Goal: Transaction & Acquisition: Purchase product/service

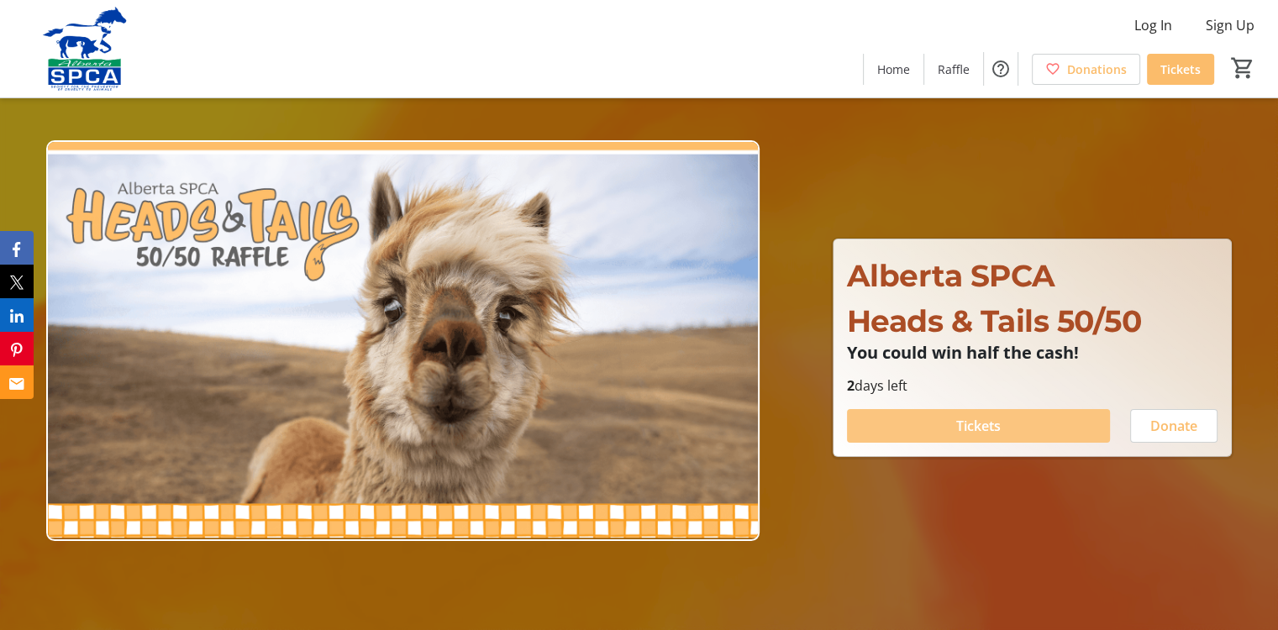
click at [995, 418] on span "Tickets" at bounding box center [978, 426] width 45 height 20
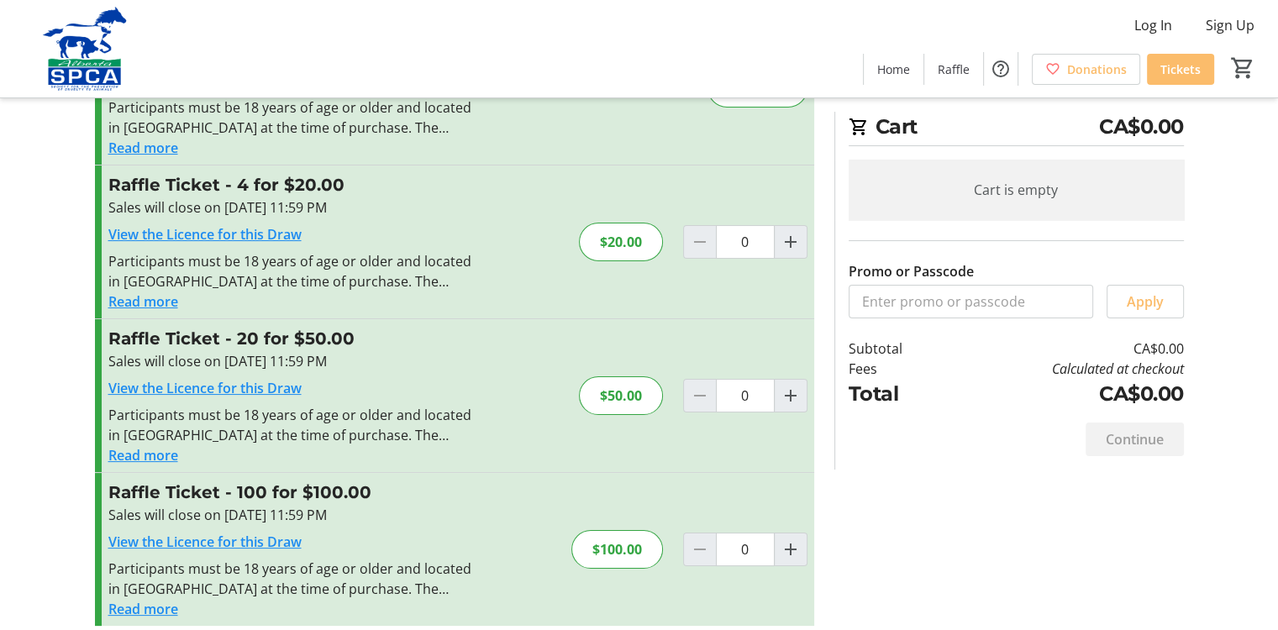
scroll to position [143, 0]
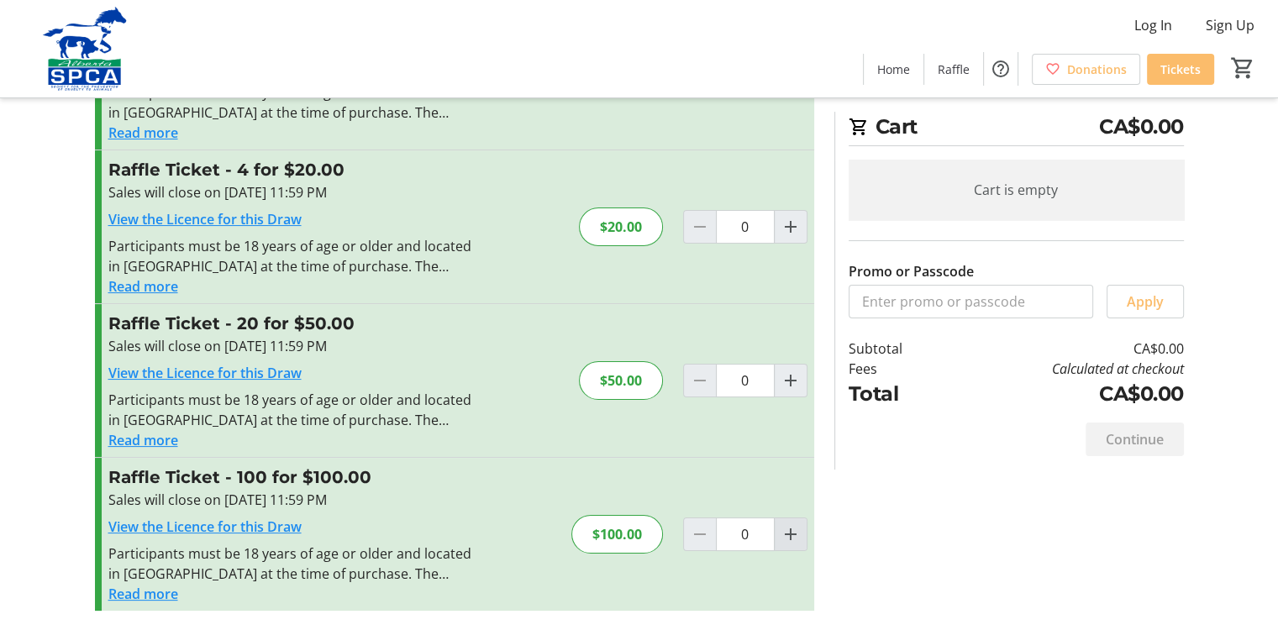
click at [790, 530] on mat-icon "Increment by one" at bounding box center [791, 534] width 20 height 20
type input "1"
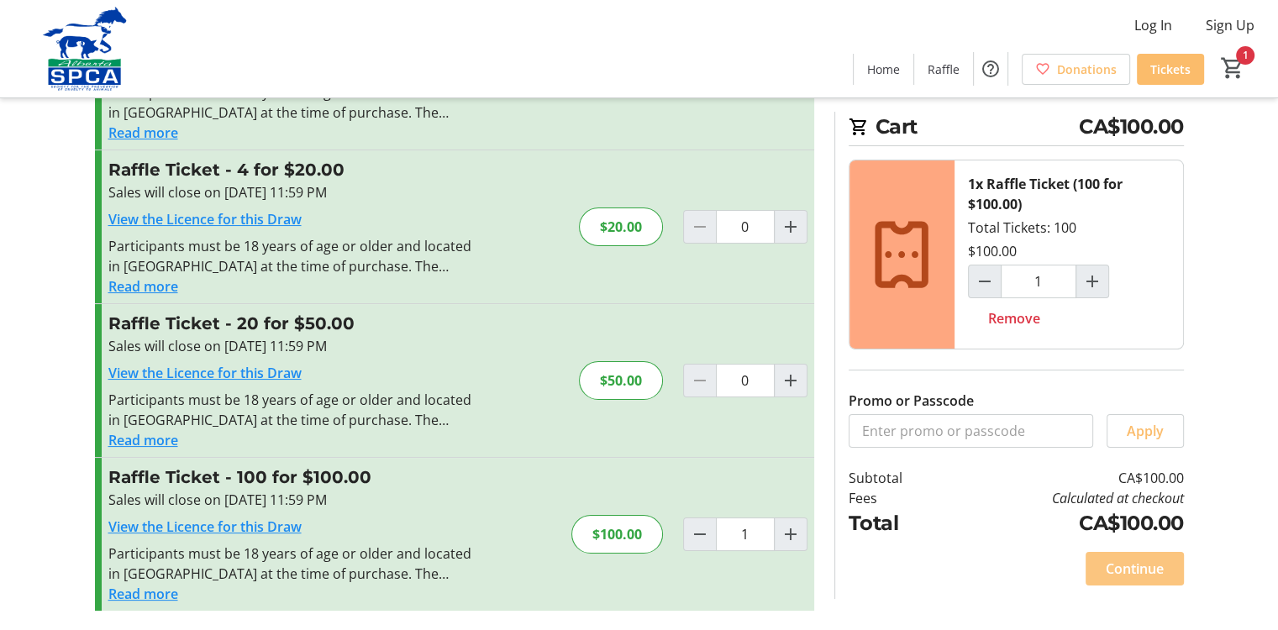
click at [1129, 562] on span "Continue" at bounding box center [1135, 569] width 58 height 20
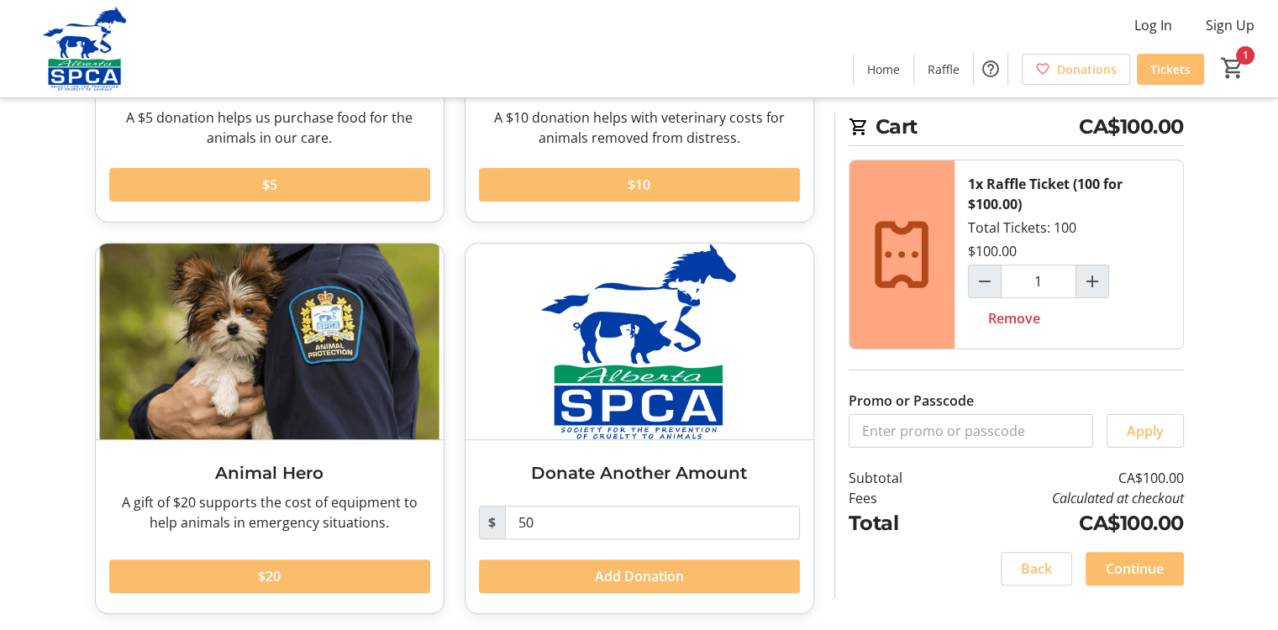
scroll to position [334, 0]
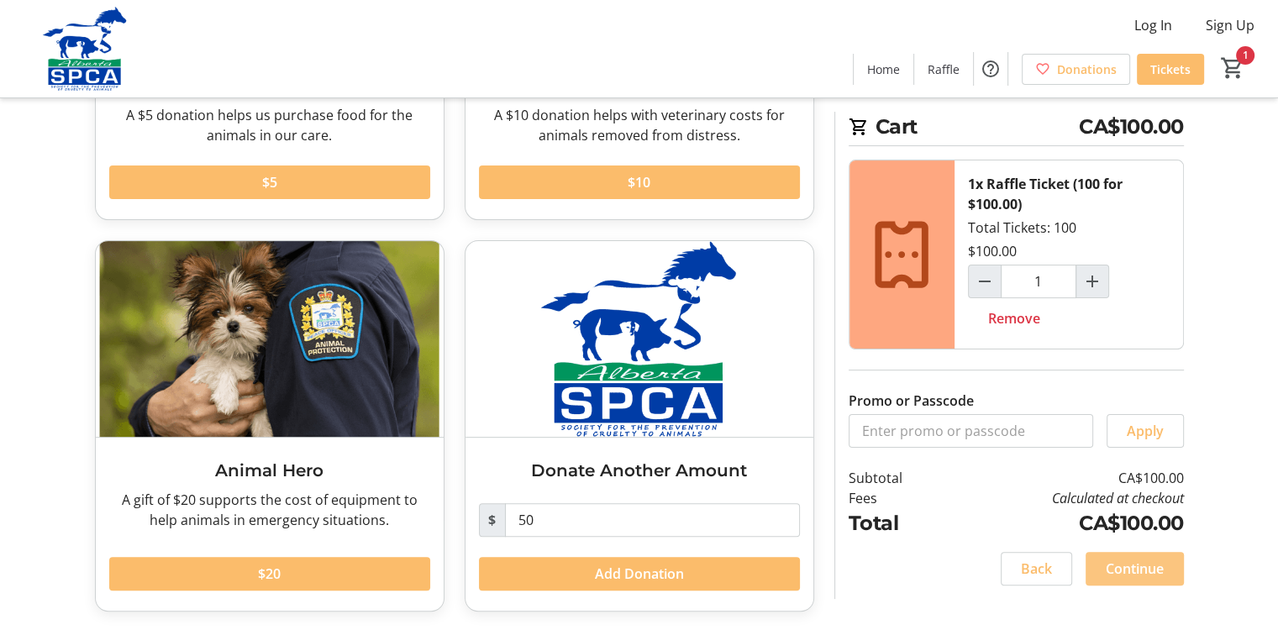
click at [1135, 560] on span "Continue" at bounding box center [1135, 569] width 58 height 20
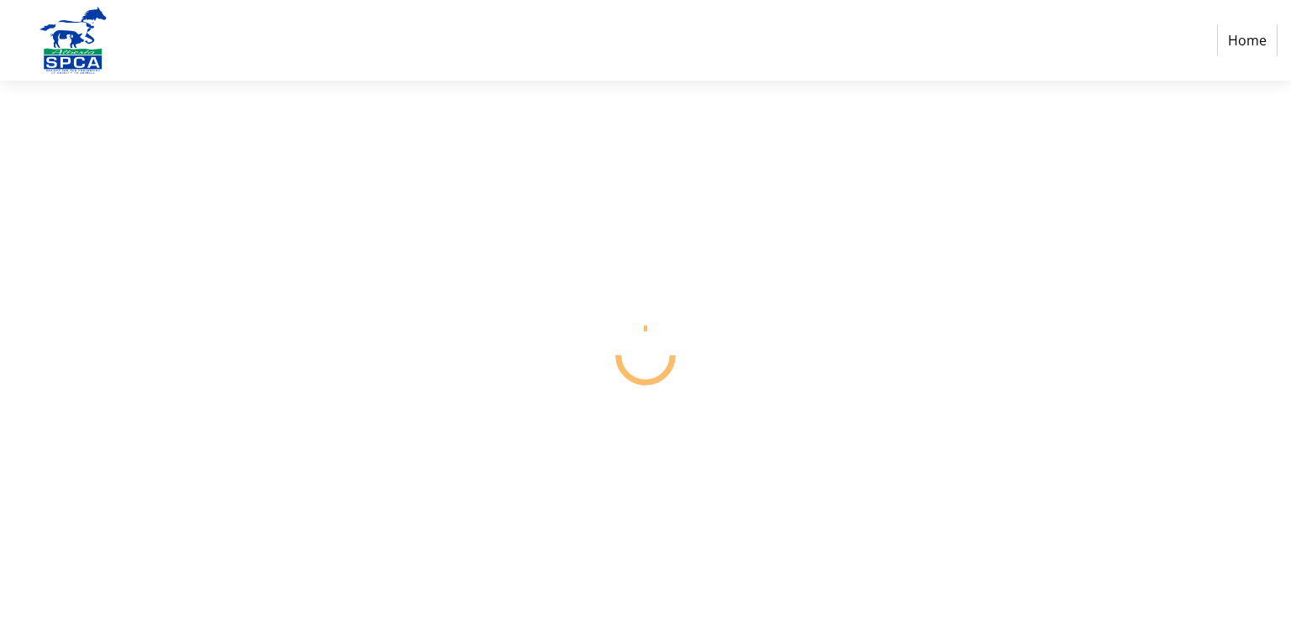
select select "CA"
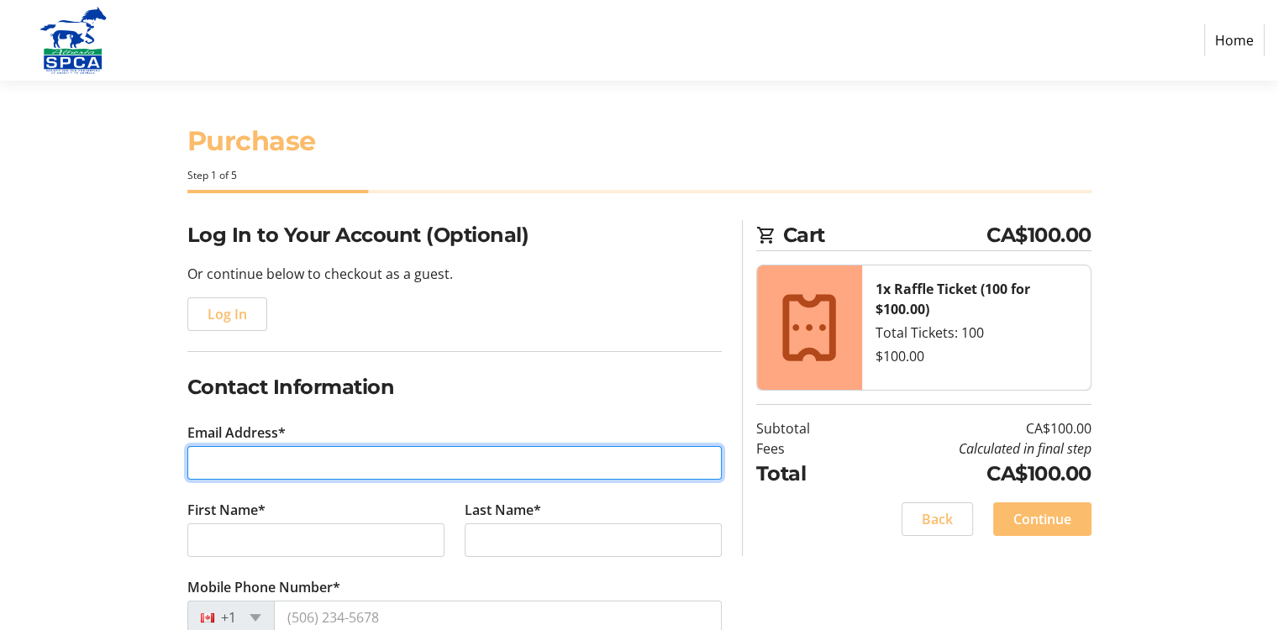
click at [296, 452] on input "Email Address*" at bounding box center [454, 463] width 534 height 34
type input "[EMAIL_ADDRESS][DOMAIN_NAME]"
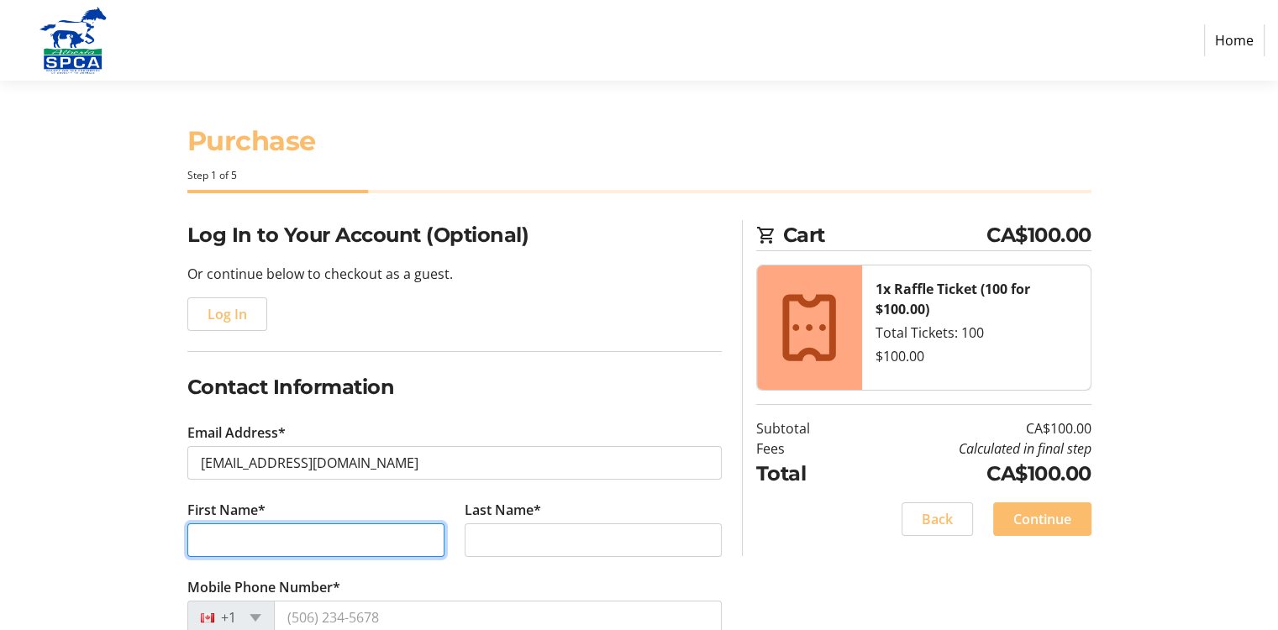
type input "[PERSON_NAME]"
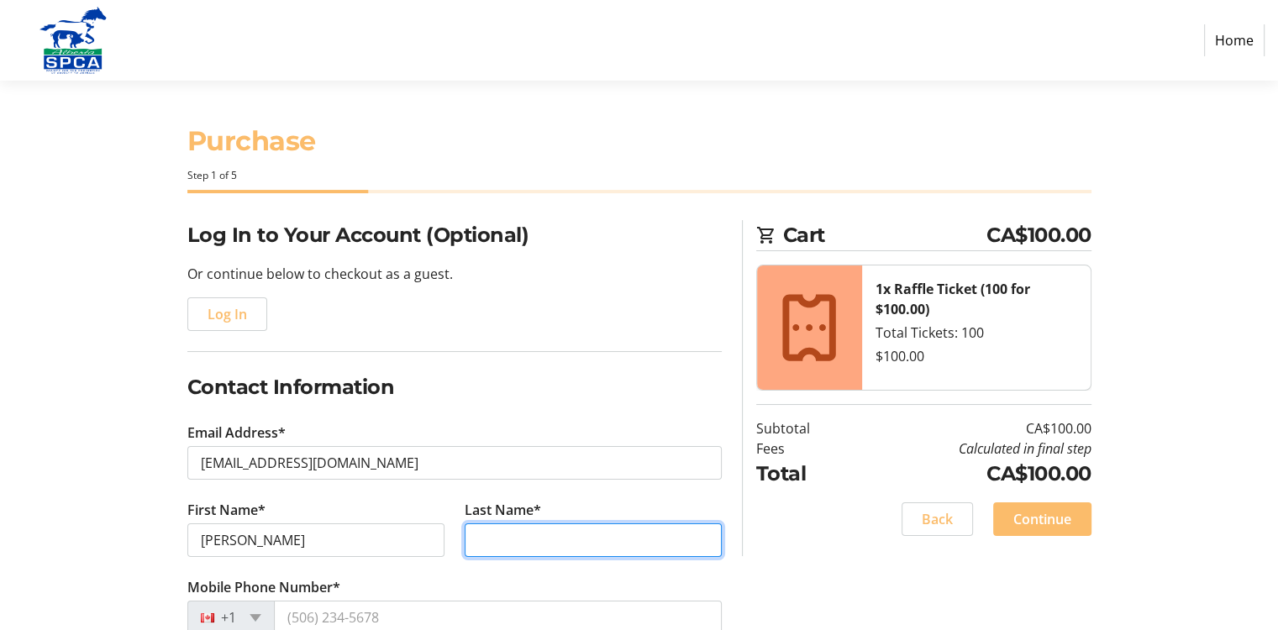
type input "[PERSON_NAME]"
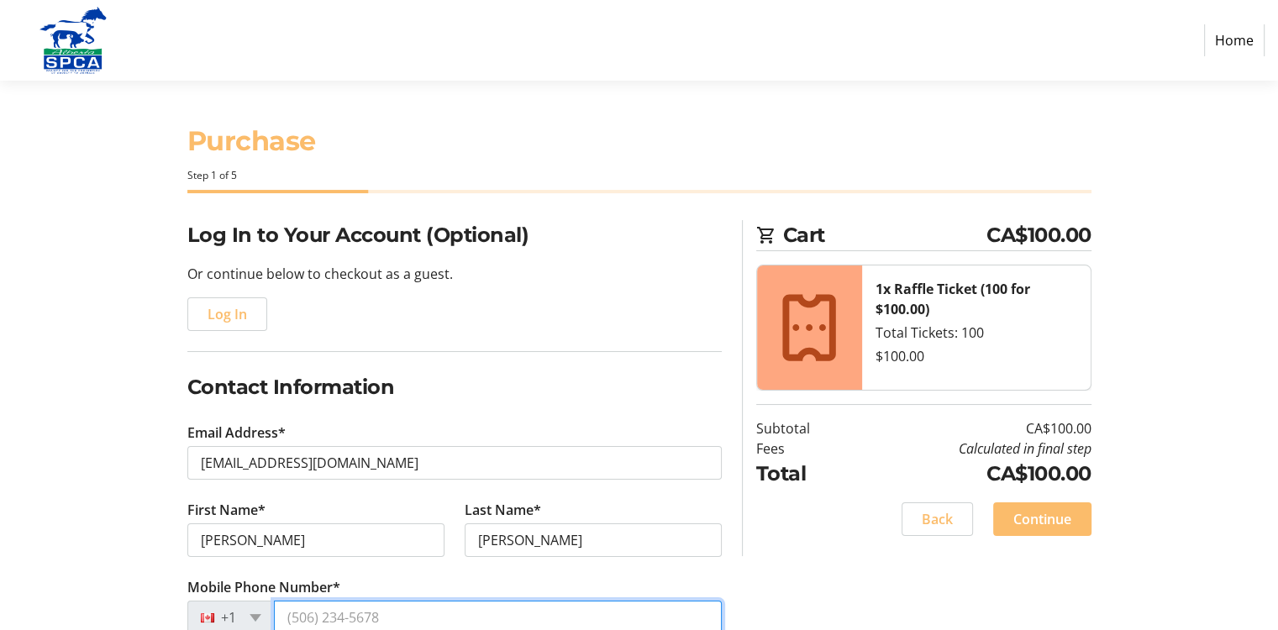
type input "[PHONE_NUMBER]"
type input "[STREET_ADDRESS][PERSON_NAME]"
type input "[GEOGRAPHIC_DATA][PERSON_NAME][GEOGRAPHIC_DATA], [GEOGRAPHIC_DATA]"
select select "AB"
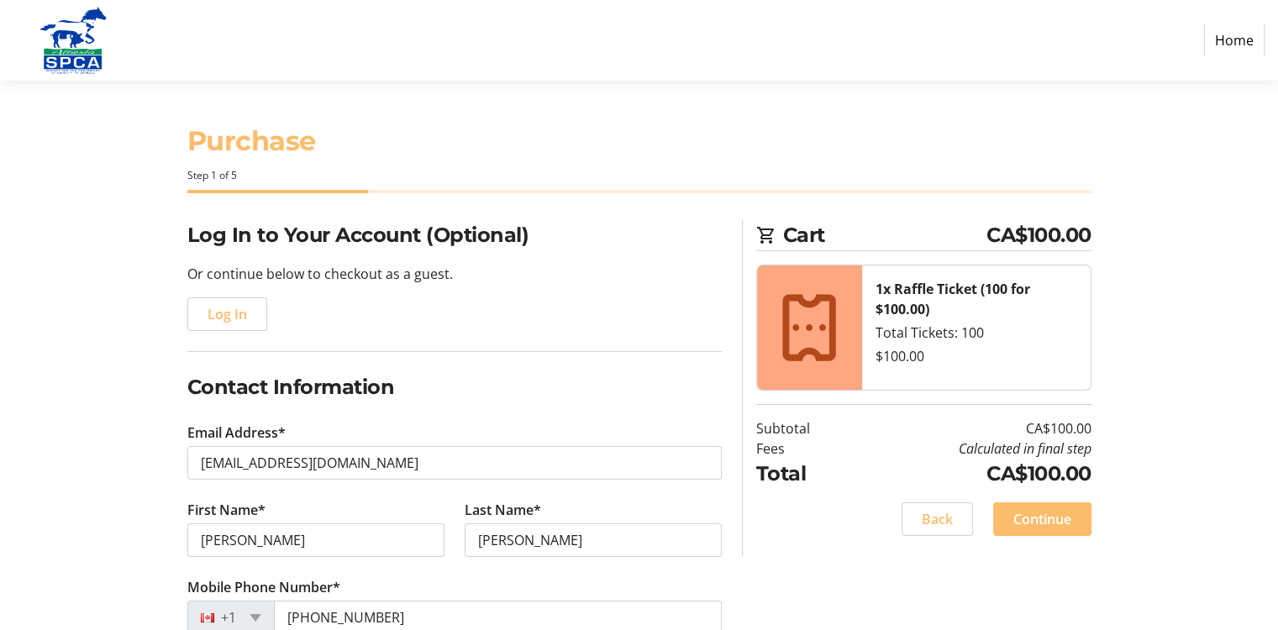
type input "T4C1M7"
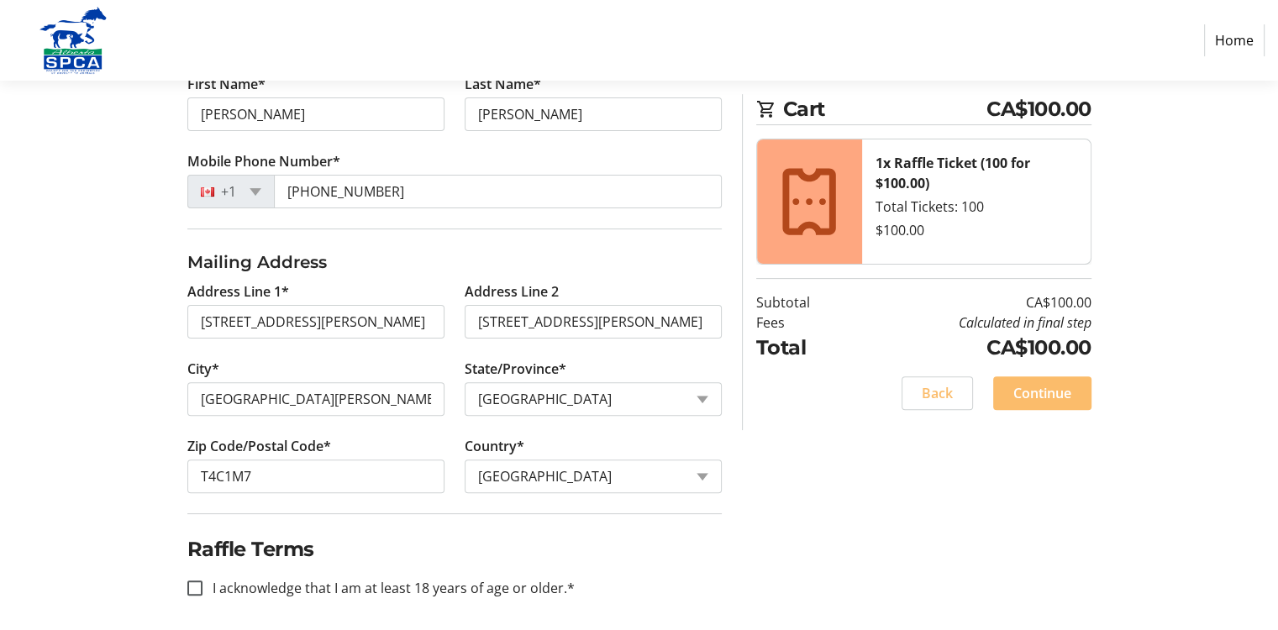
scroll to position [432, 0]
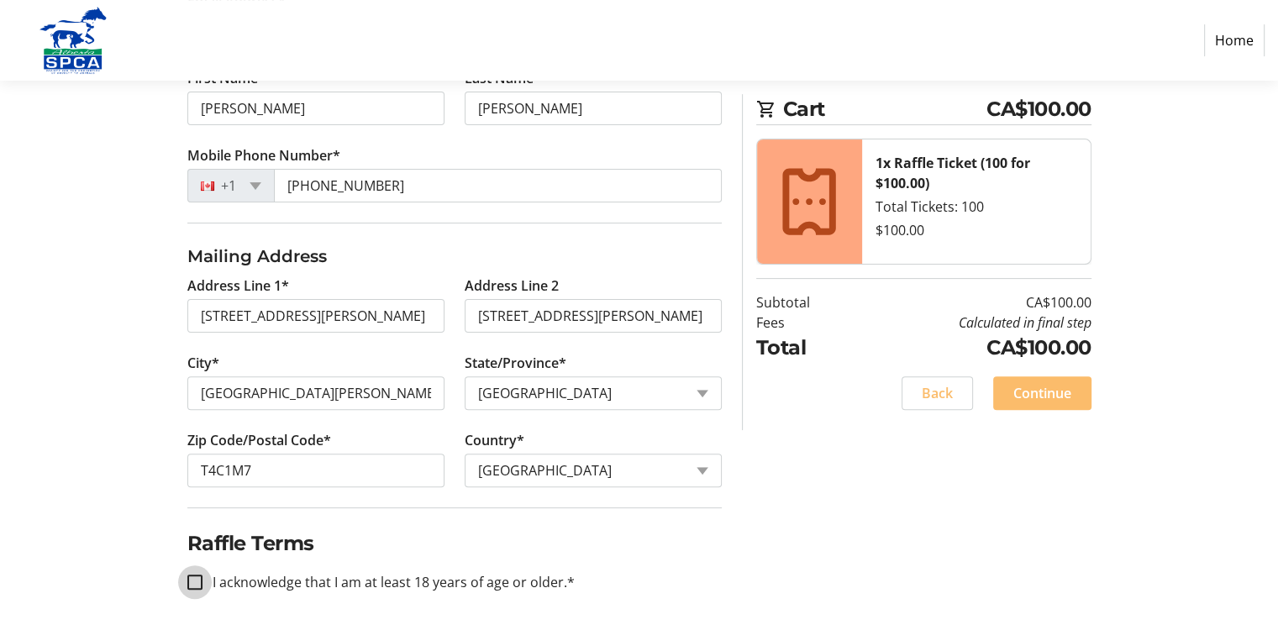
click at [195, 576] on input "I acknowledge that I am at least 18 years of age or older.*" at bounding box center [194, 582] width 15 height 15
checkbox input "true"
click at [1041, 391] on span "Continue" at bounding box center [1042, 393] width 58 height 20
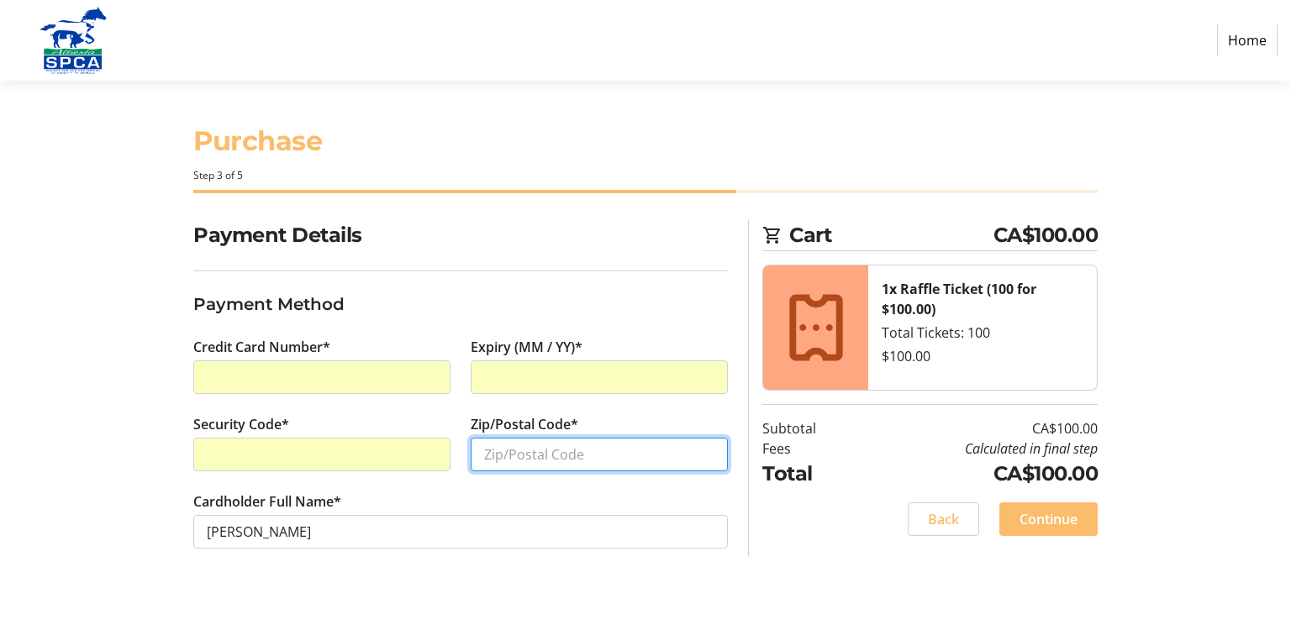
click at [555, 454] on input "Zip/Postal Code*" at bounding box center [599, 455] width 257 height 34
type input "T4C1M7"
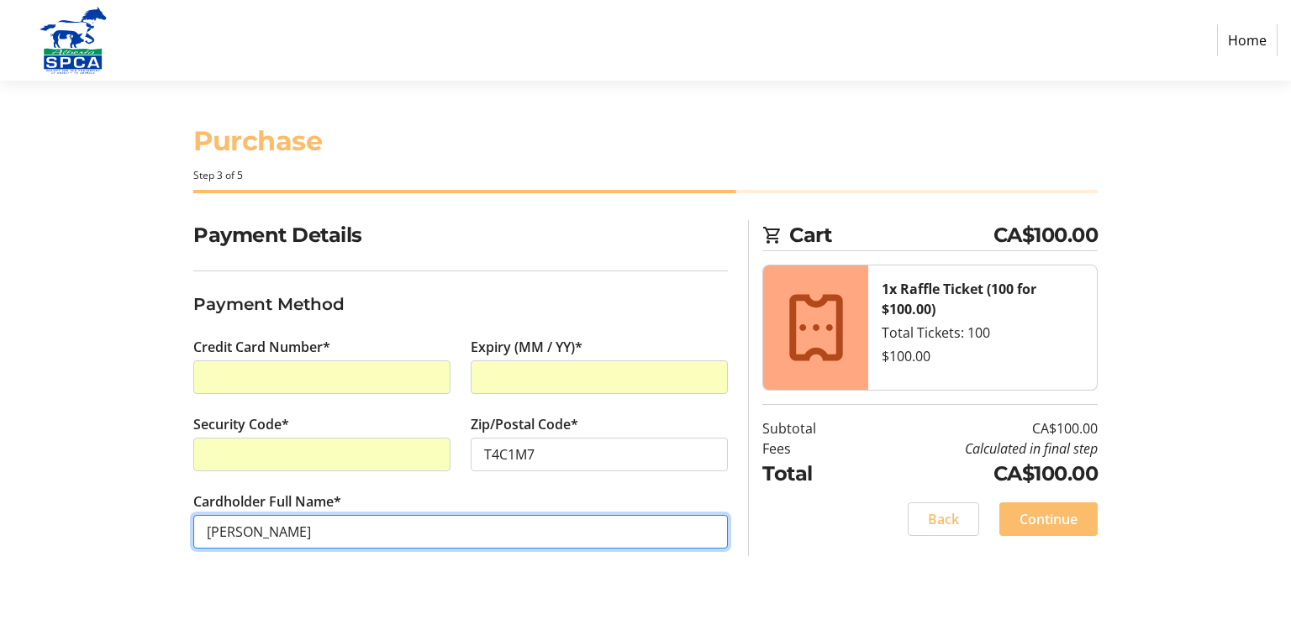
click at [356, 529] on input "[PERSON_NAME]" at bounding box center [460, 532] width 534 height 34
type input "[PERSON_NAME]"
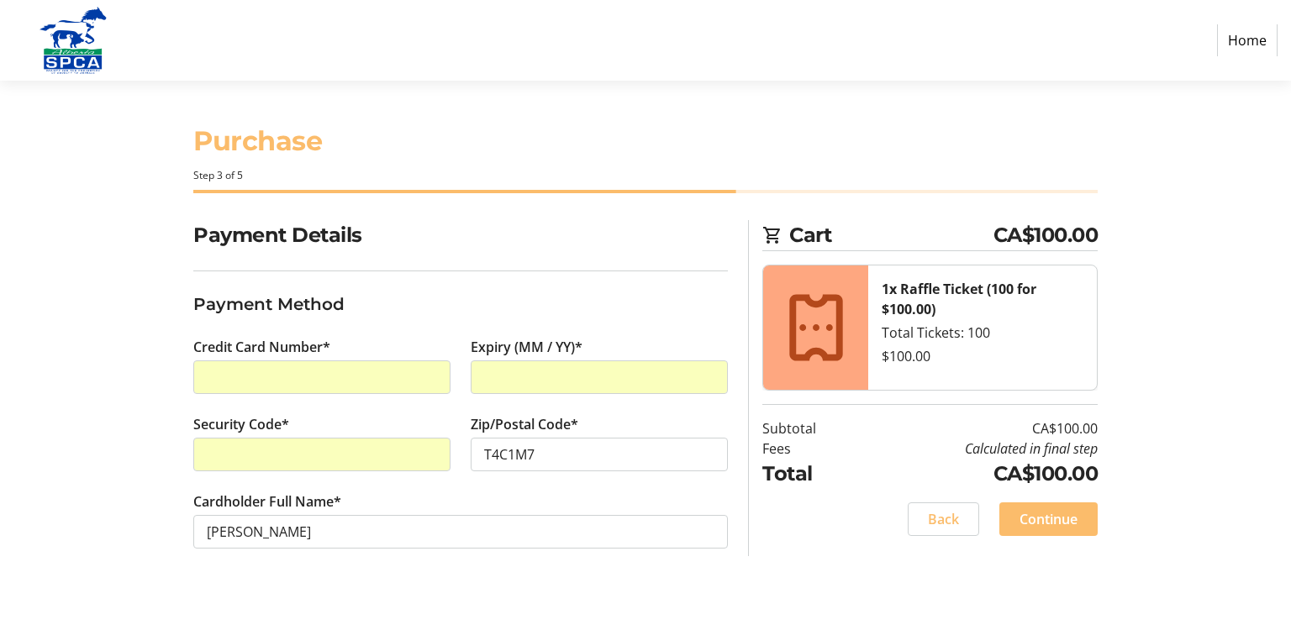
click at [820, 573] on div "Payment Details Payment Method Credit Card Number* Expiry (MM / YY)* Security C…" at bounding box center [645, 404] width 1109 height 369
click at [1045, 513] on span "Continue" at bounding box center [1048, 519] width 58 height 20
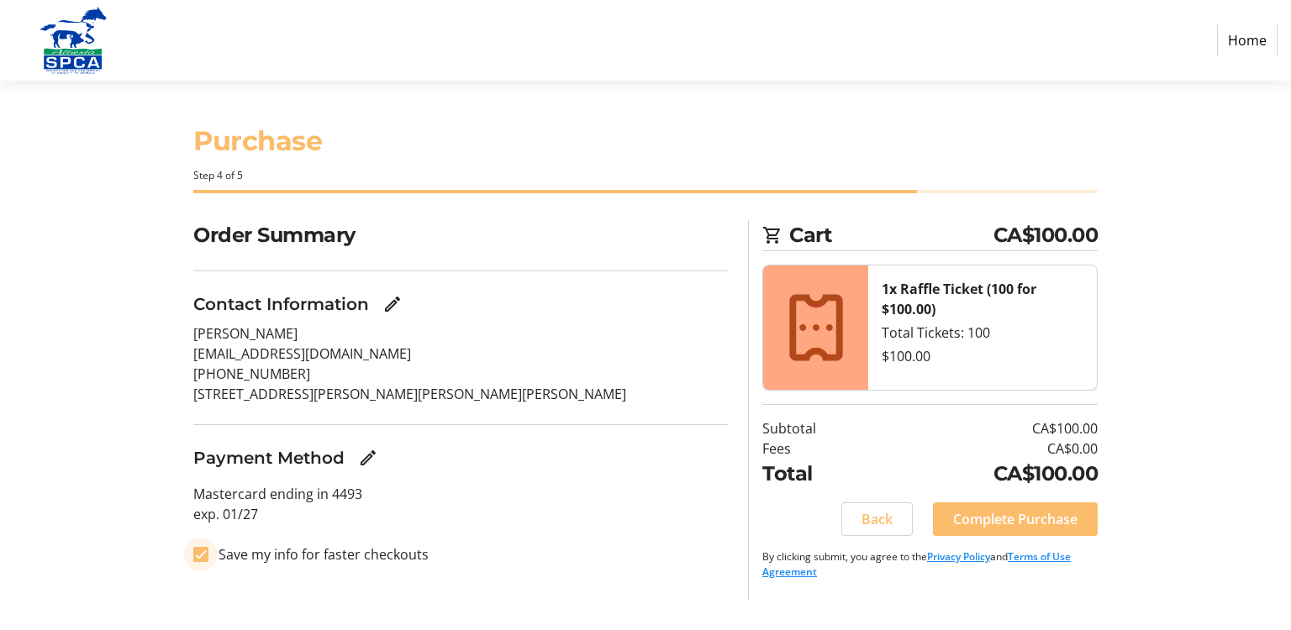
click at [201, 552] on input "Save my info for faster checkouts" at bounding box center [200, 554] width 15 height 15
checkbox input "false"
click at [1011, 514] on span "Complete Purchase" at bounding box center [1015, 519] width 124 height 20
